Goal: Information Seeking & Learning: Learn about a topic

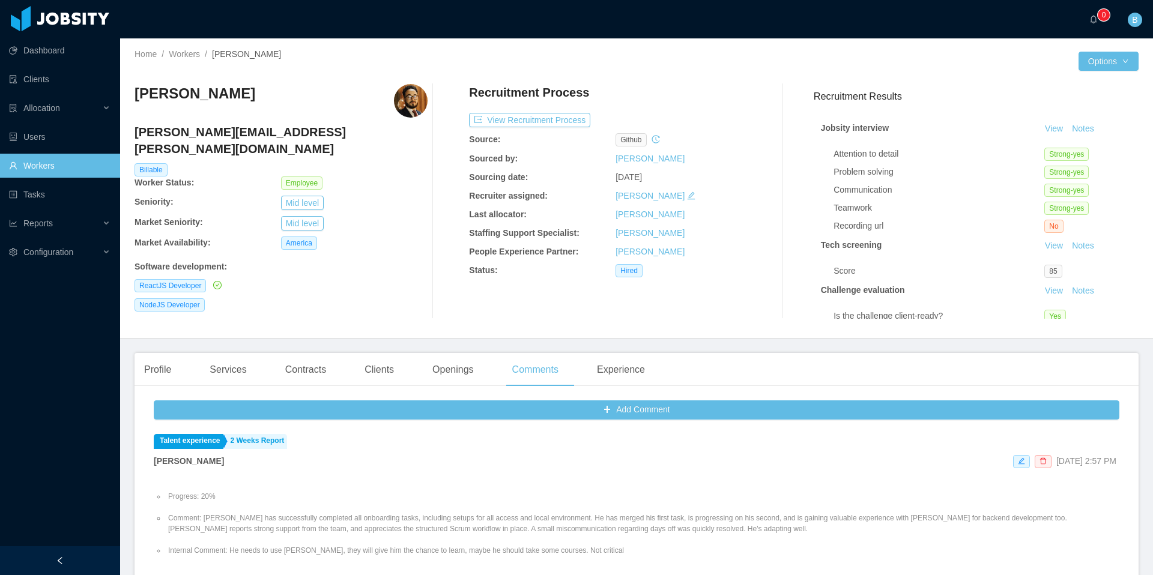
scroll to position [35, 0]
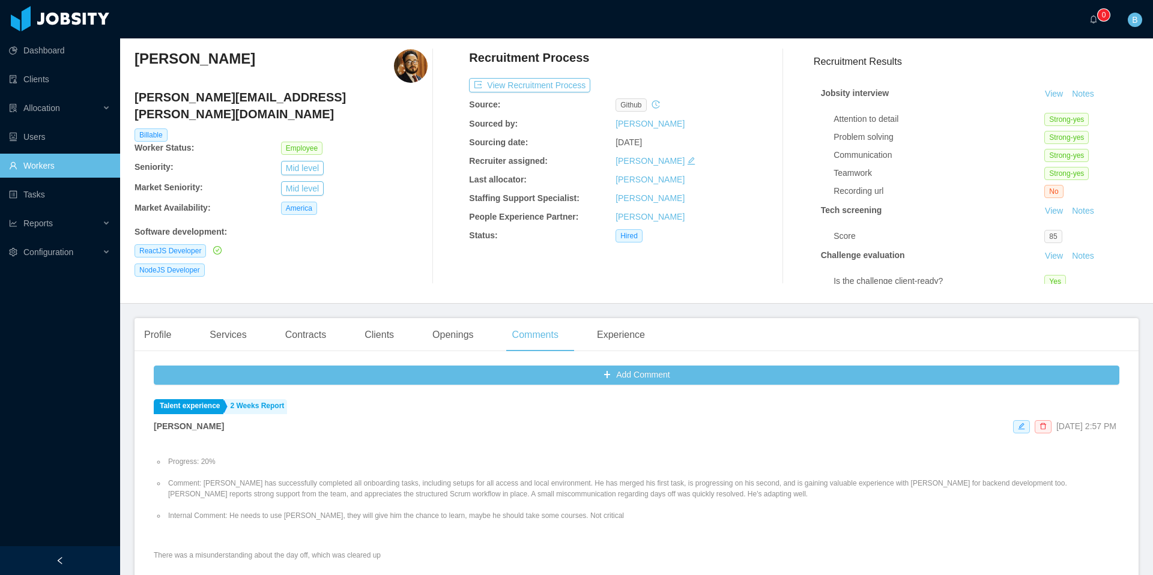
click at [41, 159] on link "Workers" at bounding box center [60, 166] width 102 height 24
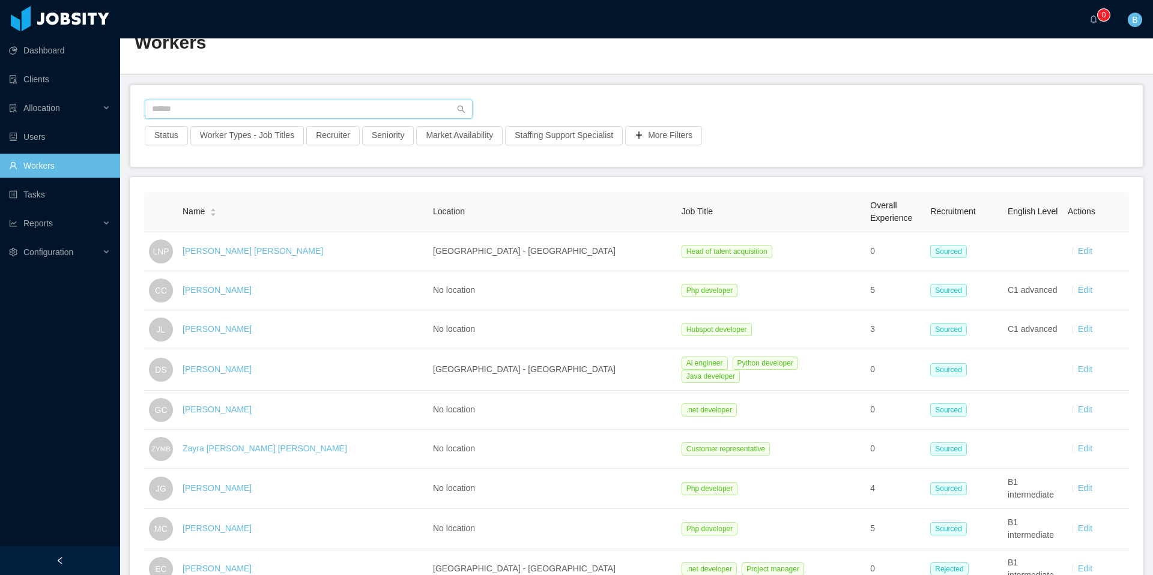
click at [254, 114] on input "text" at bounding box center [309, 109] width 328 height 19
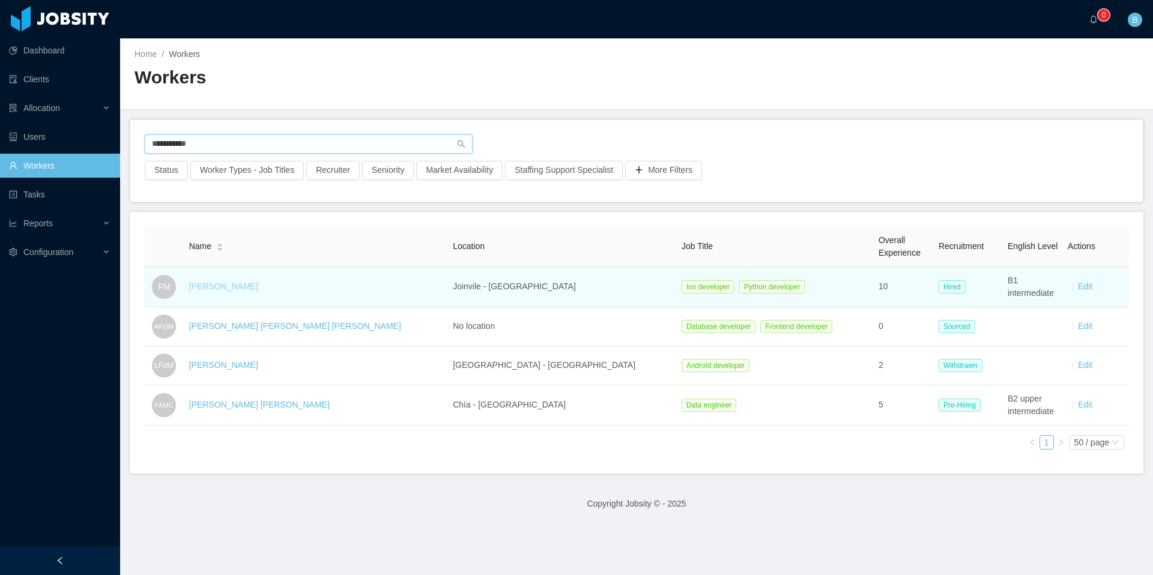
type input "**********"
click at [241, 286] on link "[PERSON_NAME]" at bounding box center [223, 287] width 69 height 10
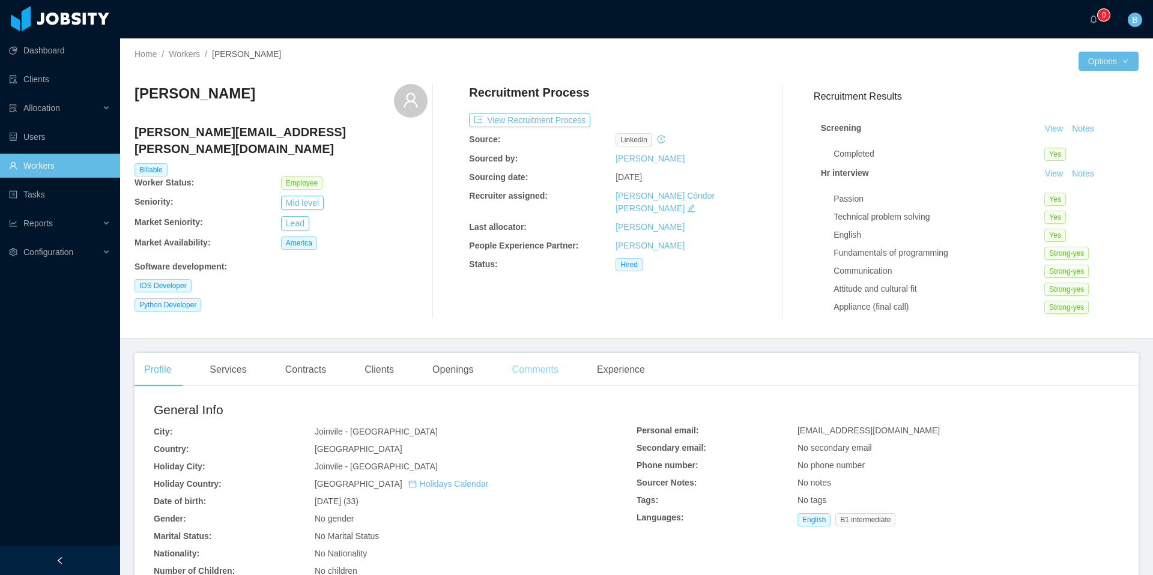
click at [532, 371] on div "Comments" at bounding box center [535, 370] width 65 height 34
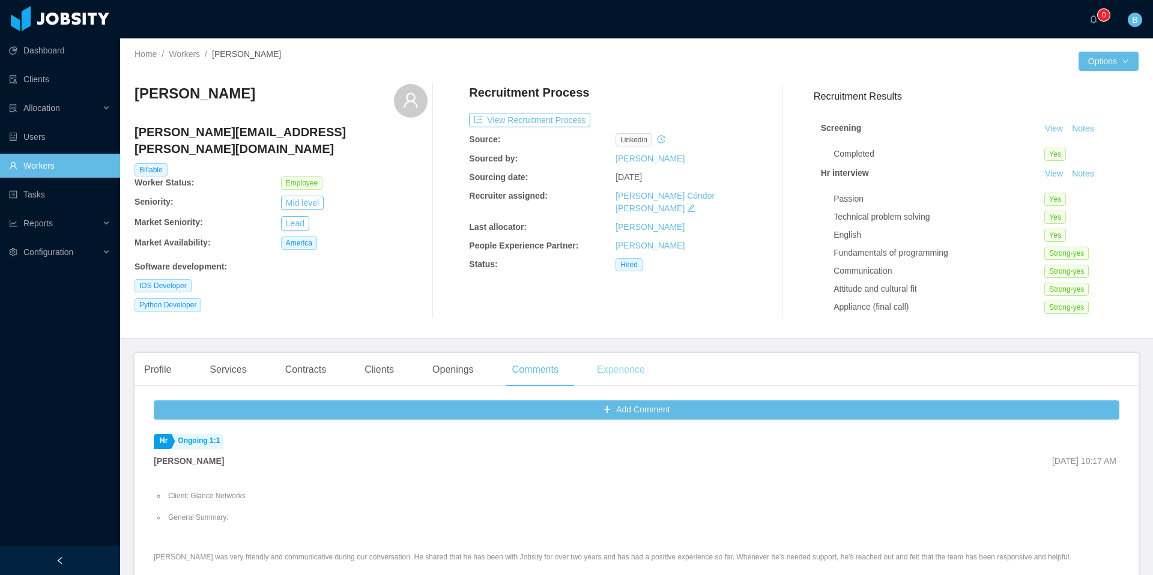
click at [631, 372] on div "Experience" at bounding box center [620, 370] width 67 height 34
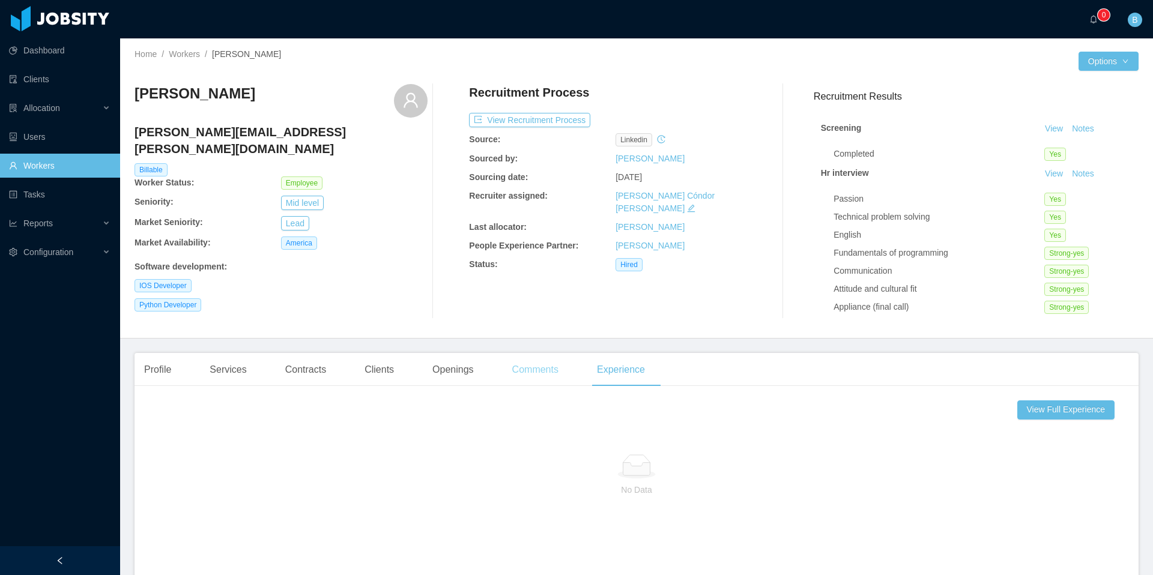
click at [539, 372] on div "Comments" at bounding box center [535, 370] width 65 height 34
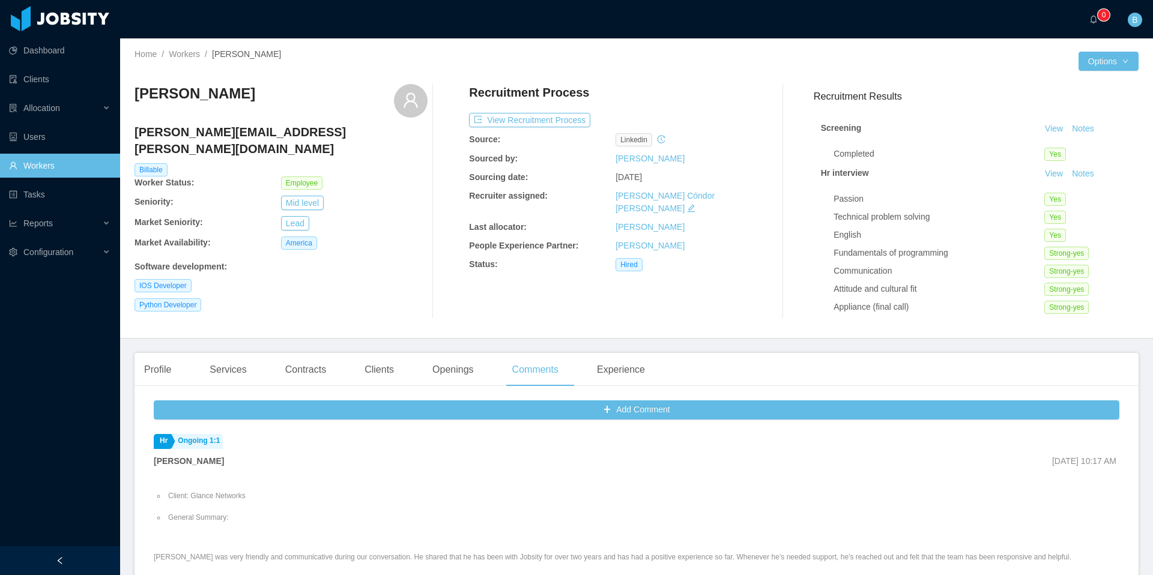
click at [67, 168] on link "Workers" at bounding box center [60, 166] width 102 height 24
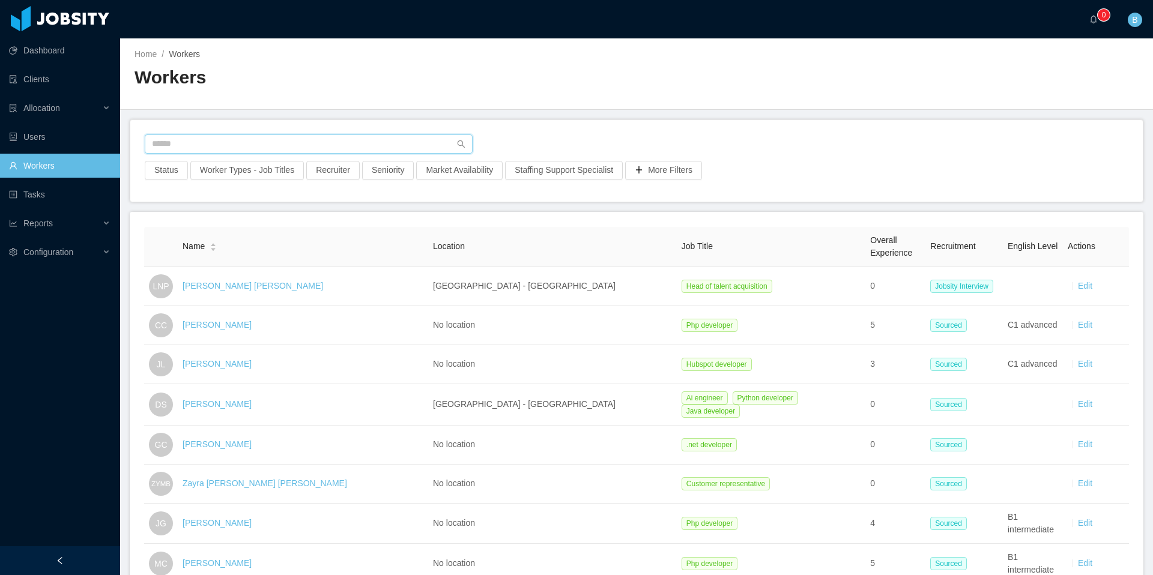
click at [280, 141] on input "text" at bounding box center [309, 144] width 328 height 19
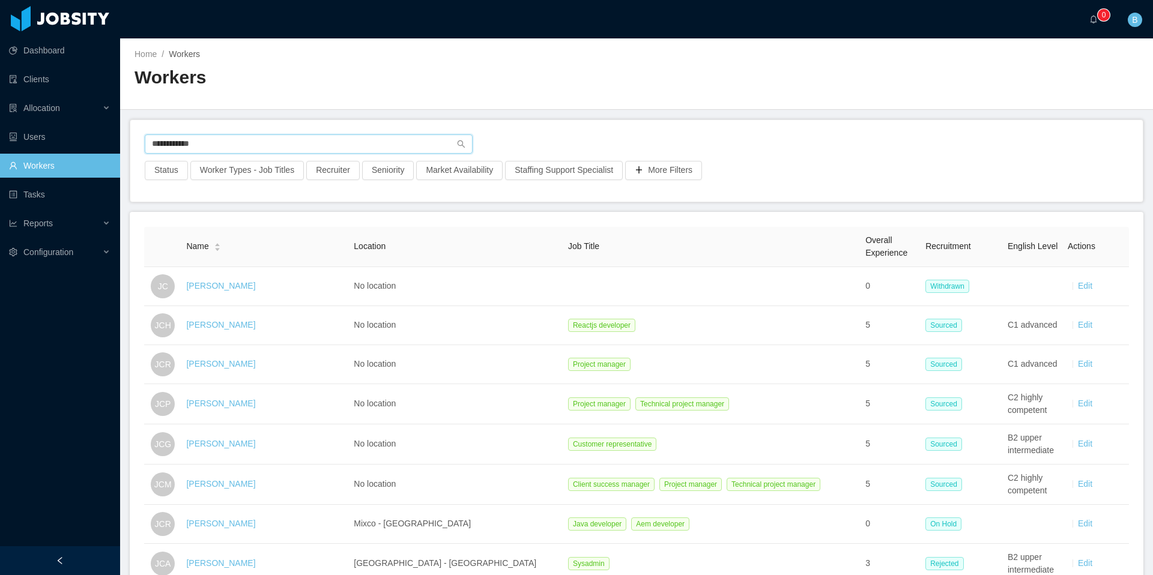
click at [307, 151] on input "**********" at bounding box center [309, 144] width 328 height 19
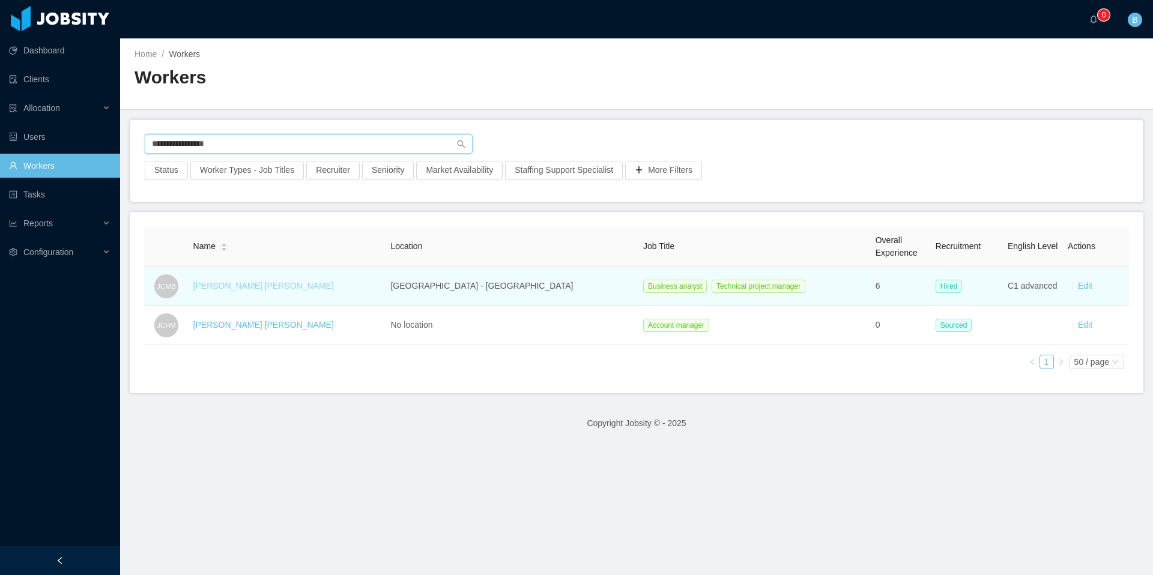
type input "**********"
click at [279, 288] on link "[PERSON_NAME] [PERSON_NAME]" at bounding box center [263, 286] width 141 height 10
click at [282, 287] on link "[PERSON_NAME] [PERSON_NAME]" at bounding box center [263, 286] width 141 height 10
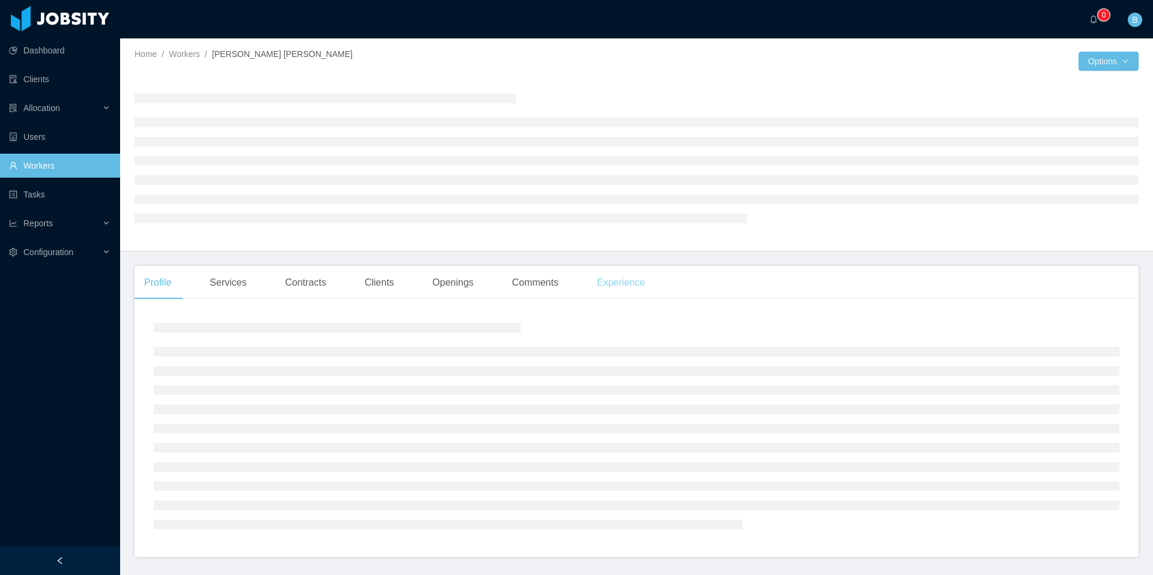
click at [631, 286] on div "Experience" at bounding box center [620, 283] width 67 height 34
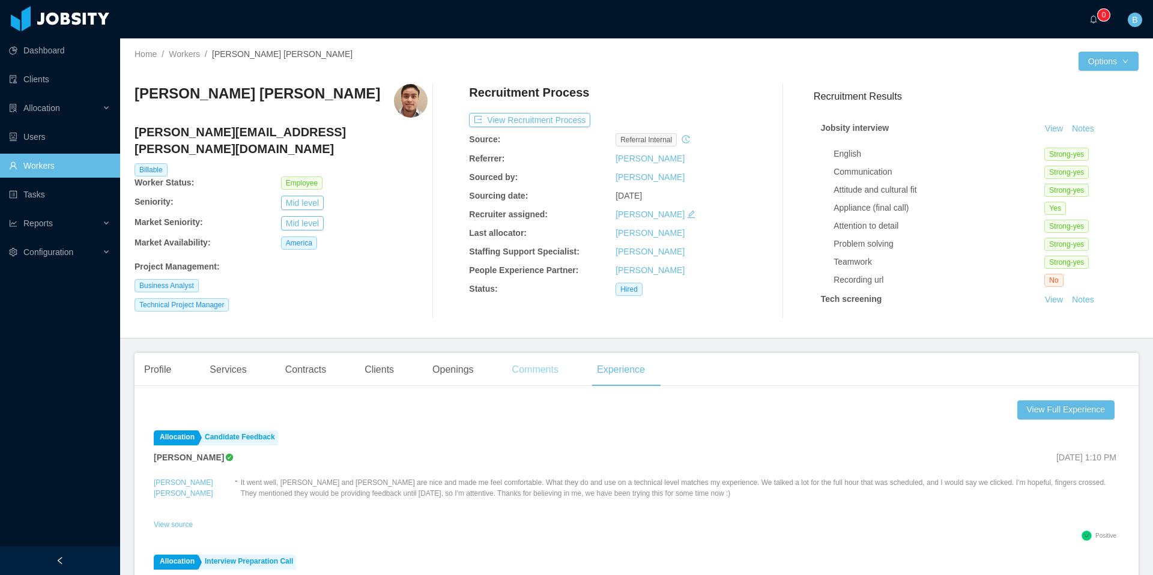
click at [532, 371] on div "Comments" at bounding box center [535, 370] width 65 height 34
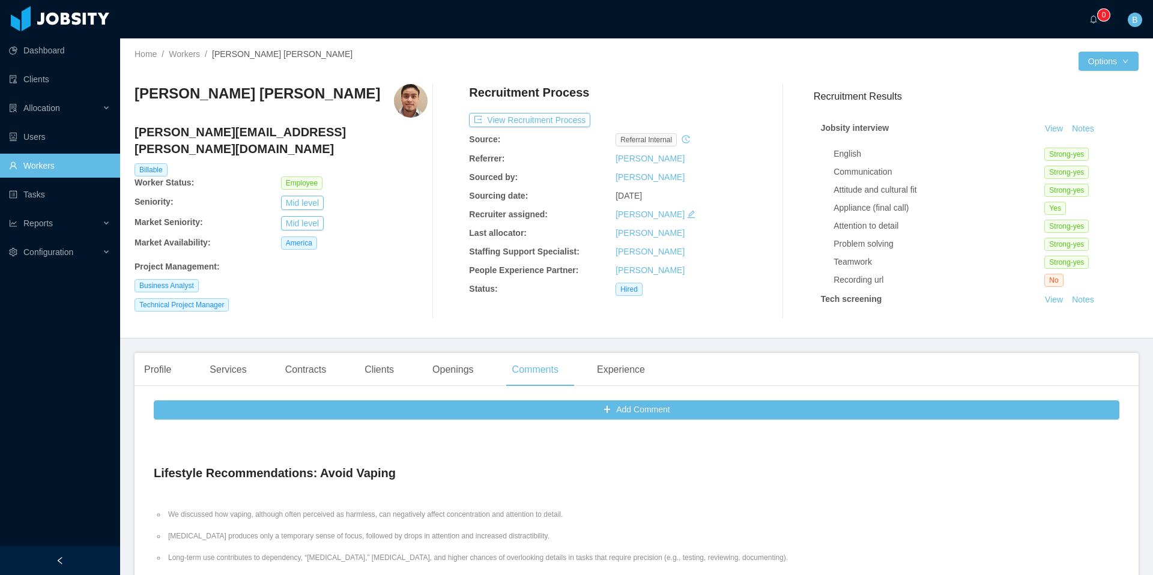
scroll to position [1320, 0]
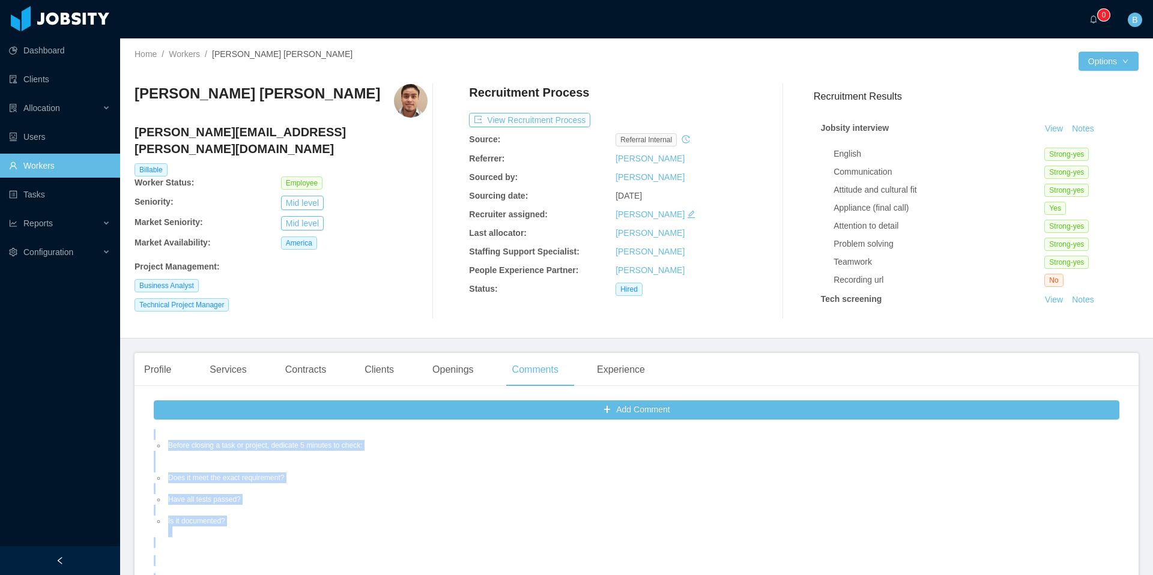
drag, startPoint x: 405, startPoint y: 441, endPoint x: 324, endPoint y: 438, distance: 80.5
click at [324, 438] on div "Coaching Report on [PERSON_NAME] Facilitator: [PERSON_NAME] Focus Area: Attenti…" at bounding box center [637, 38] width 966 height 1447
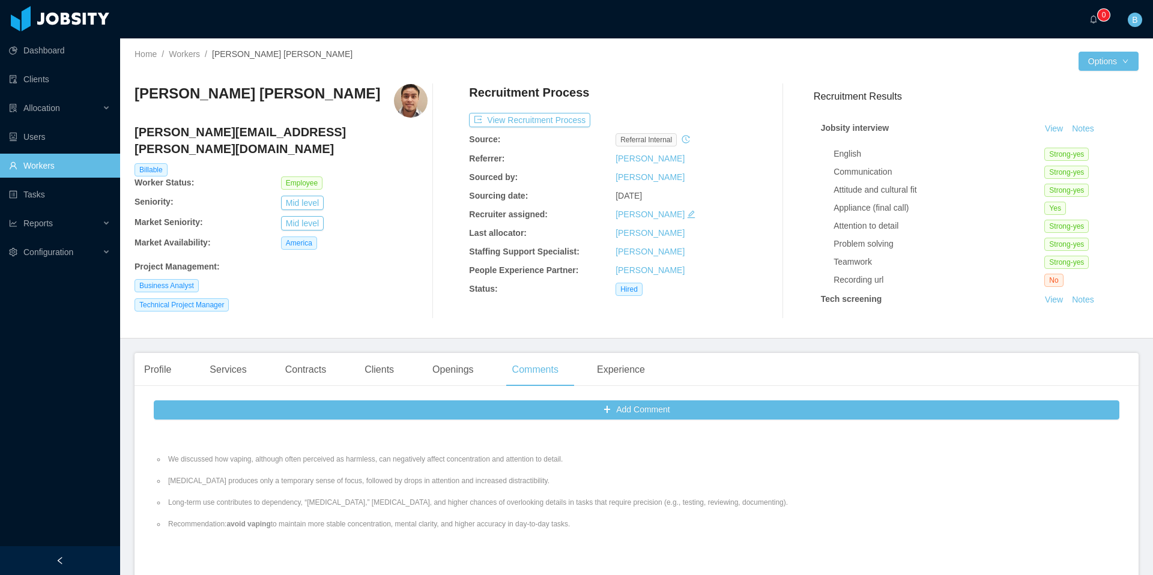
scroll to position [1278, 0]
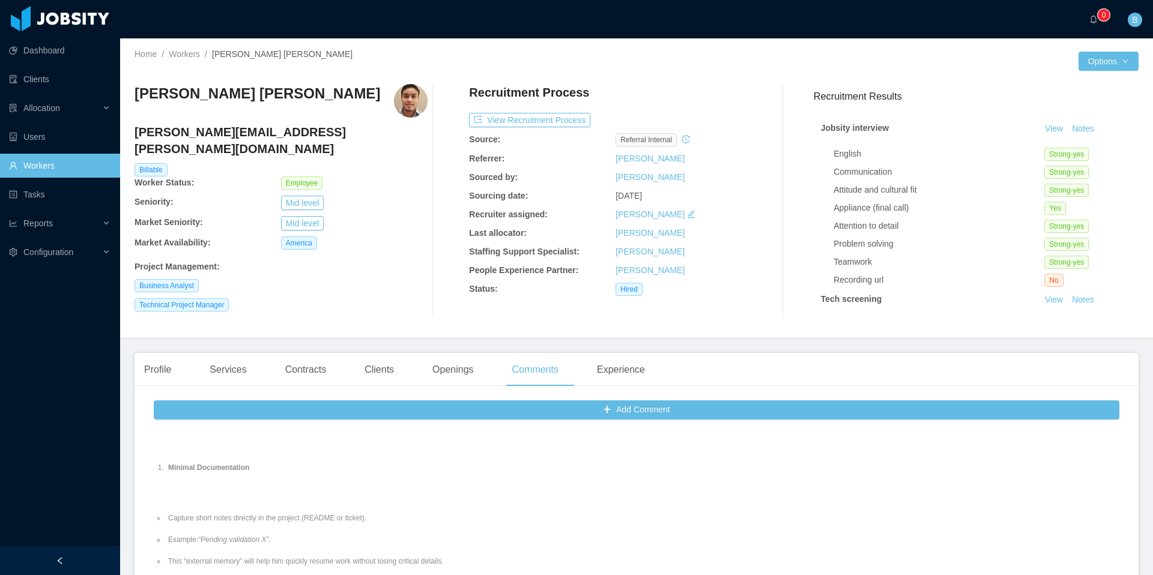
scroll to position [0, 0]
